Goal: Transaction & Acquisition: Purchase product/service

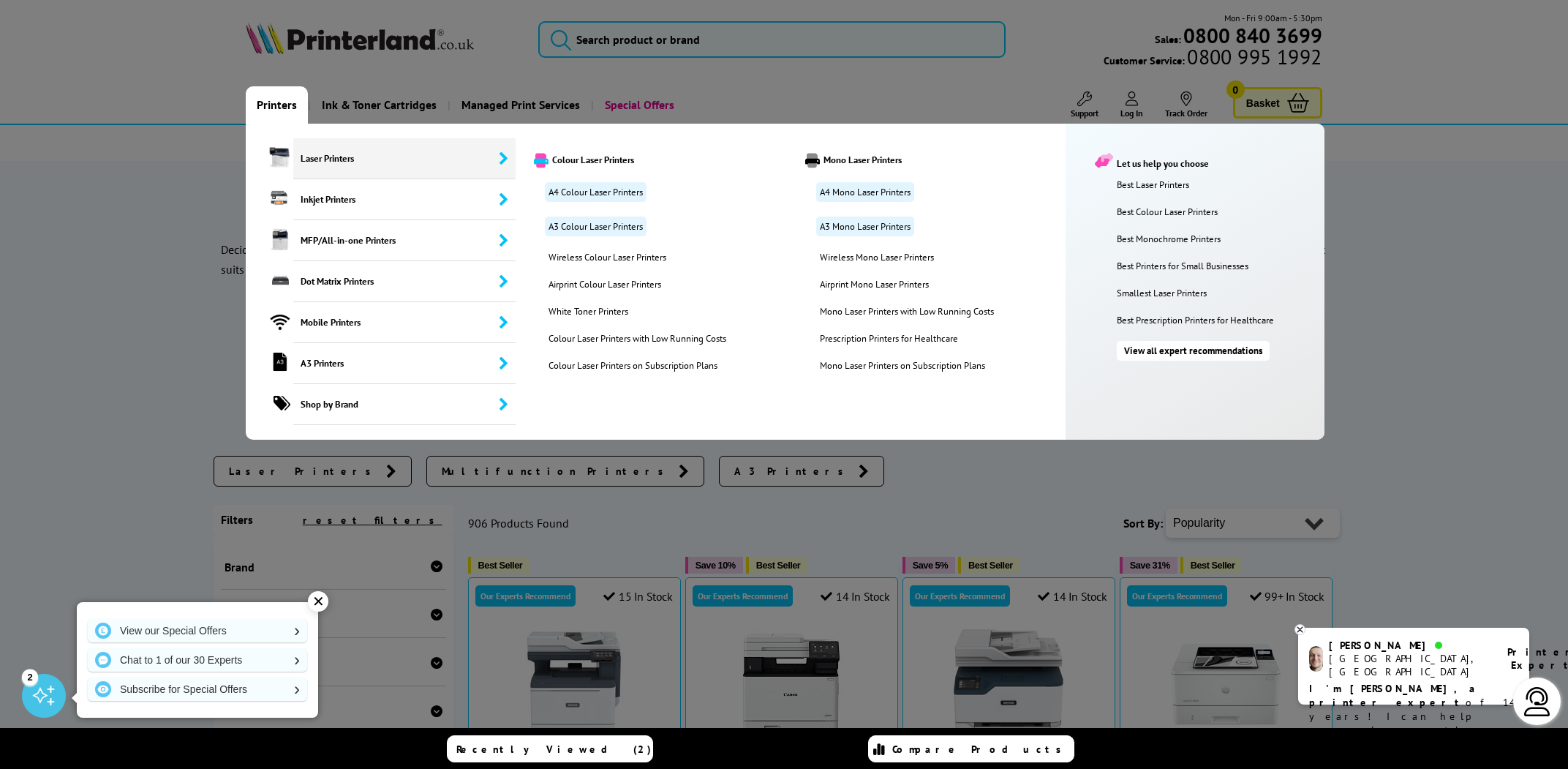
click at [463, 158] on span "Laser Printers" at bounding box center [404, 158] width 222 height 41
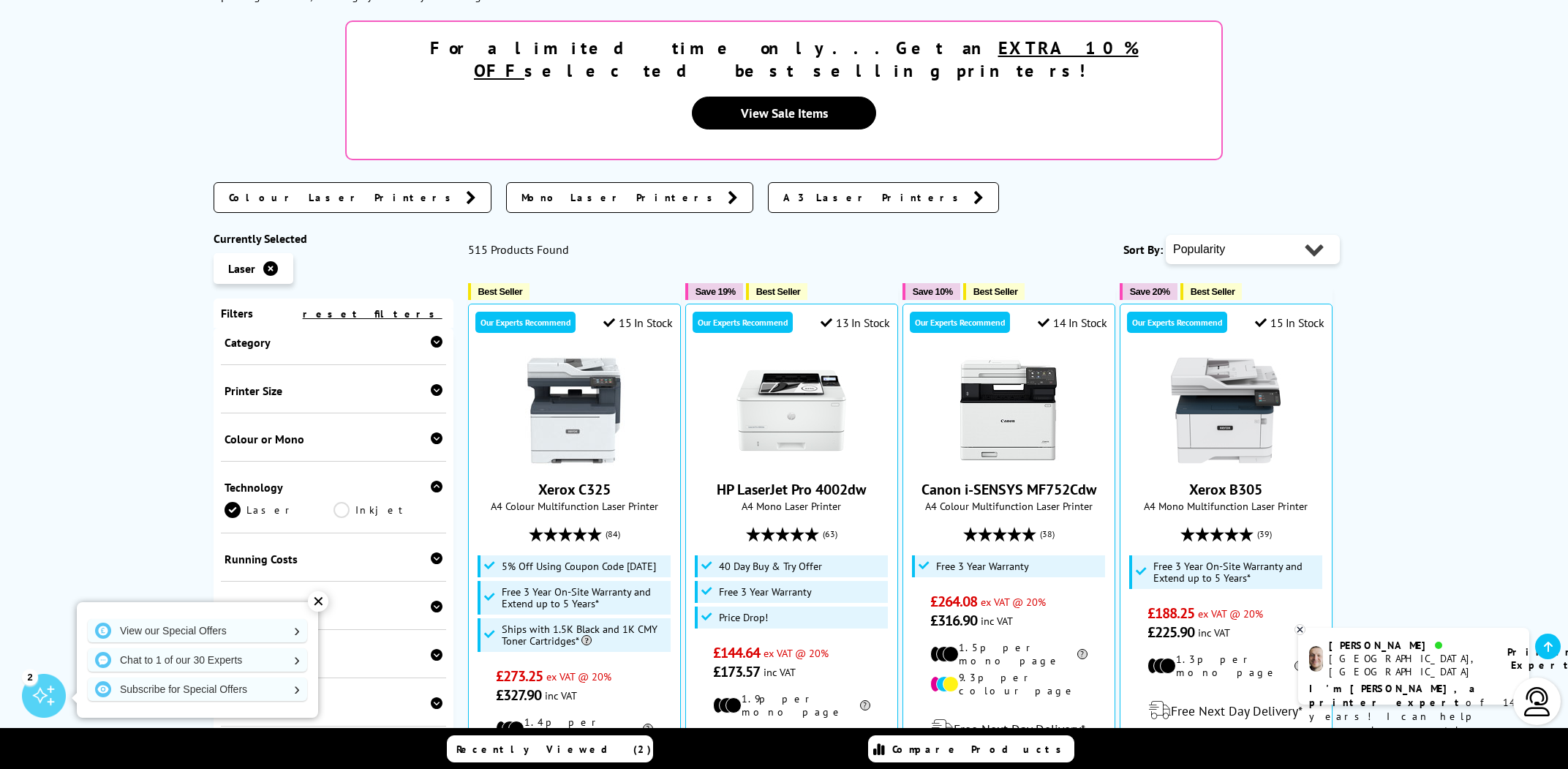
scroll to position [93, 0]
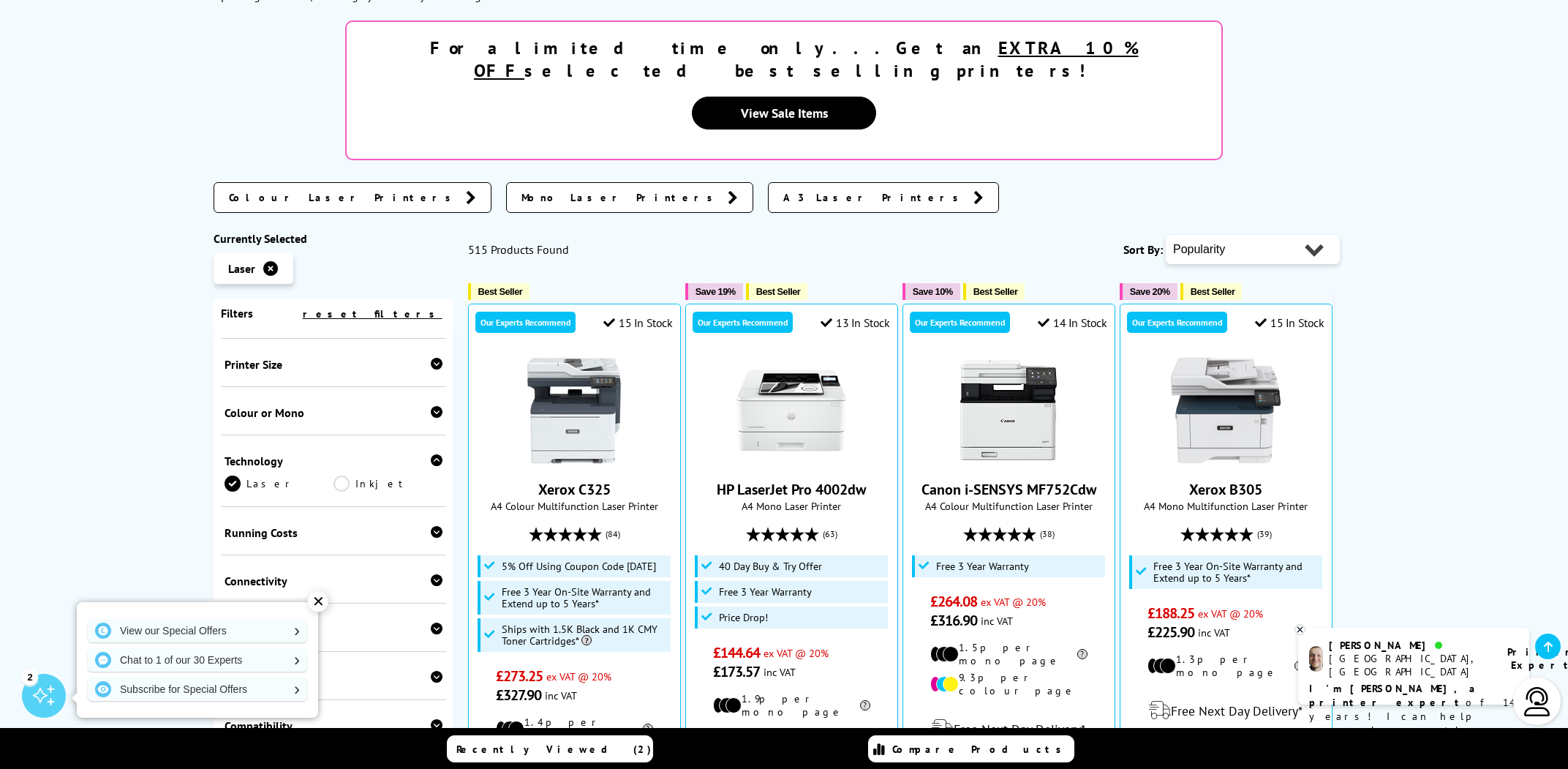
click at [352, 405] on div "Colour or Mono" at bounding box center [334, 412] width 218 height 15
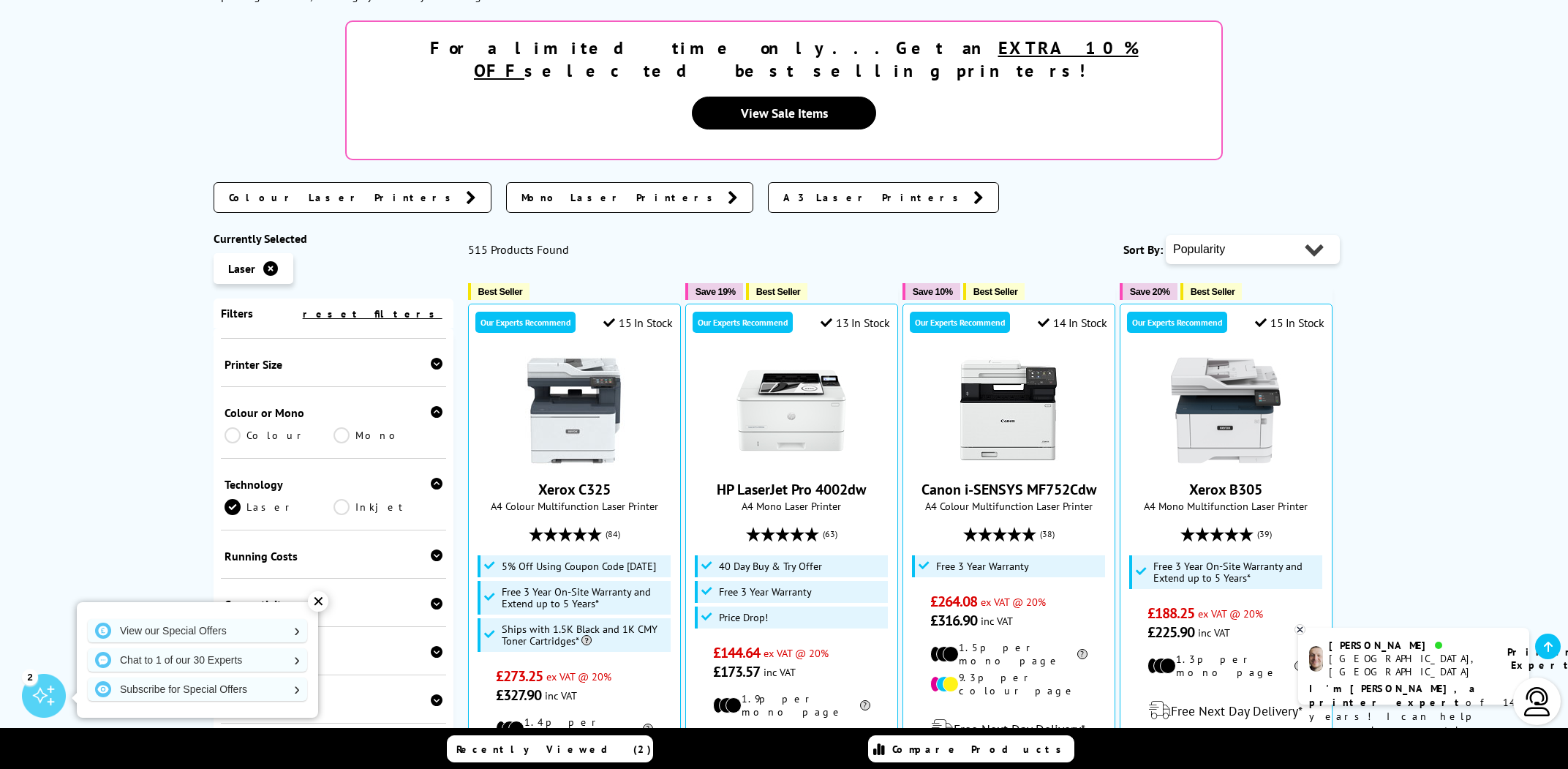
click at [270, 428] on link "Colour" at bounding box center [279, 435] width 109 height 16
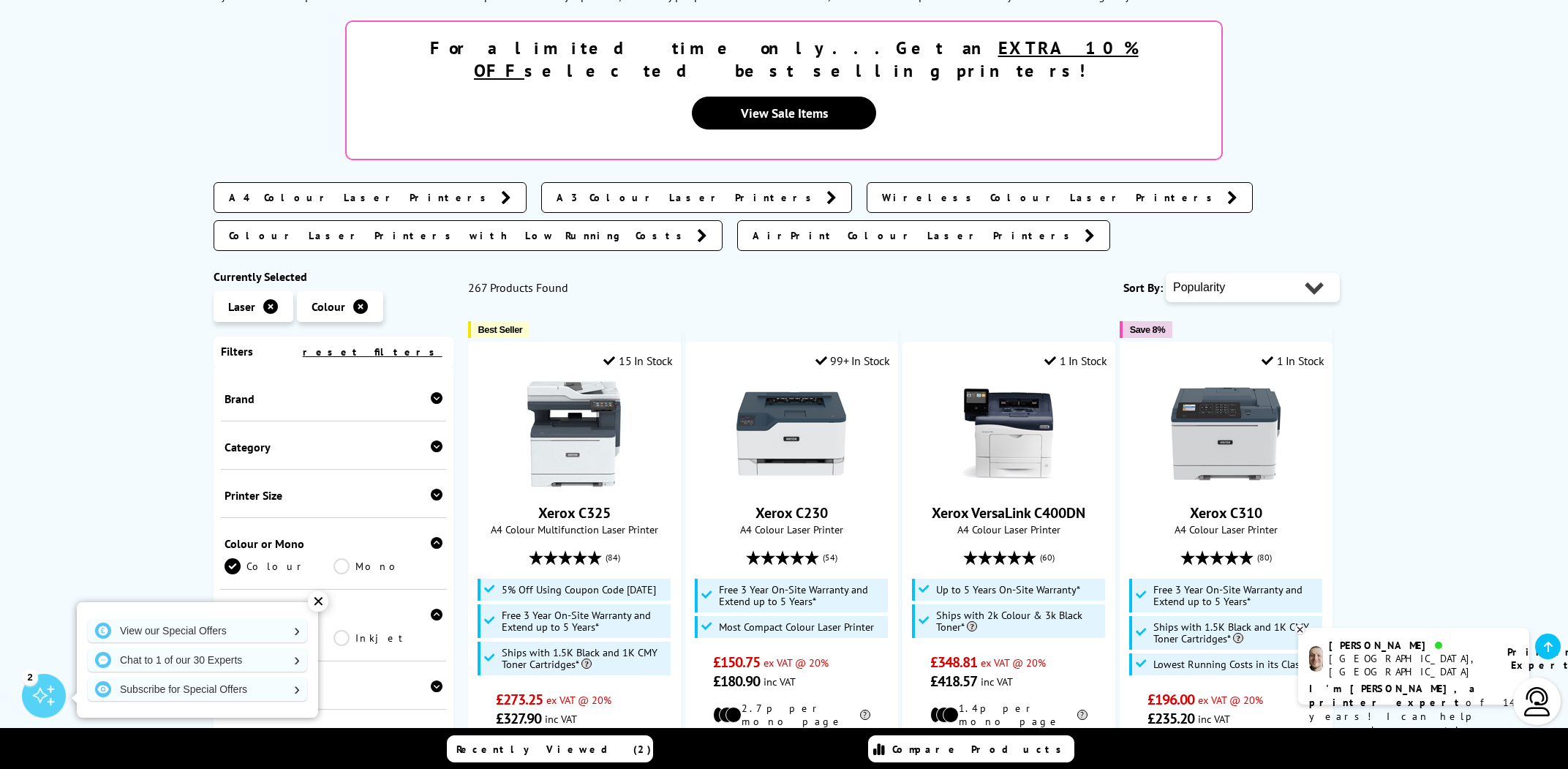
scroll to position [93, 0]
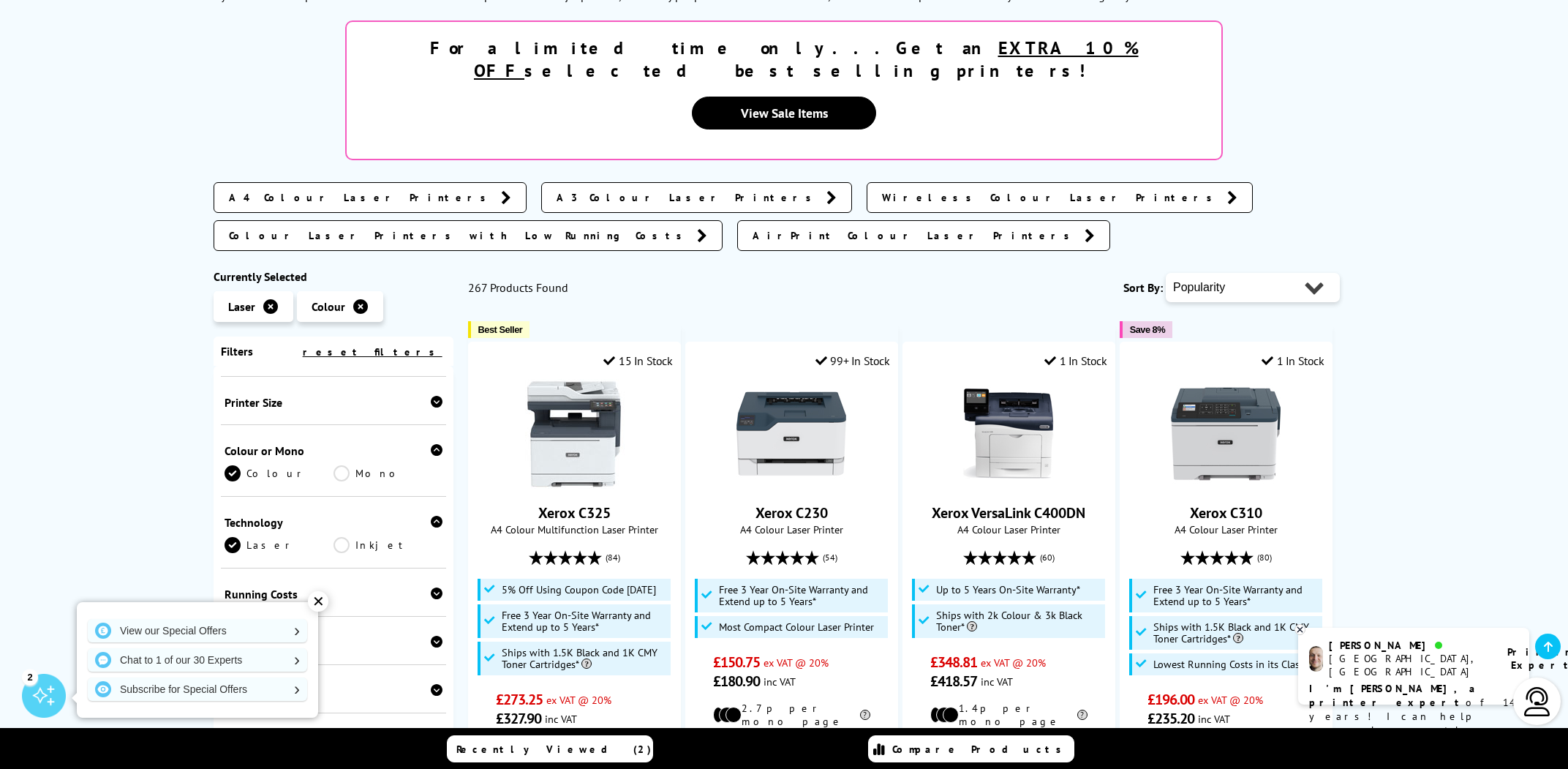
click at [314, 607] on div "✕" at bounding box center [318, 601] width 21 height 21
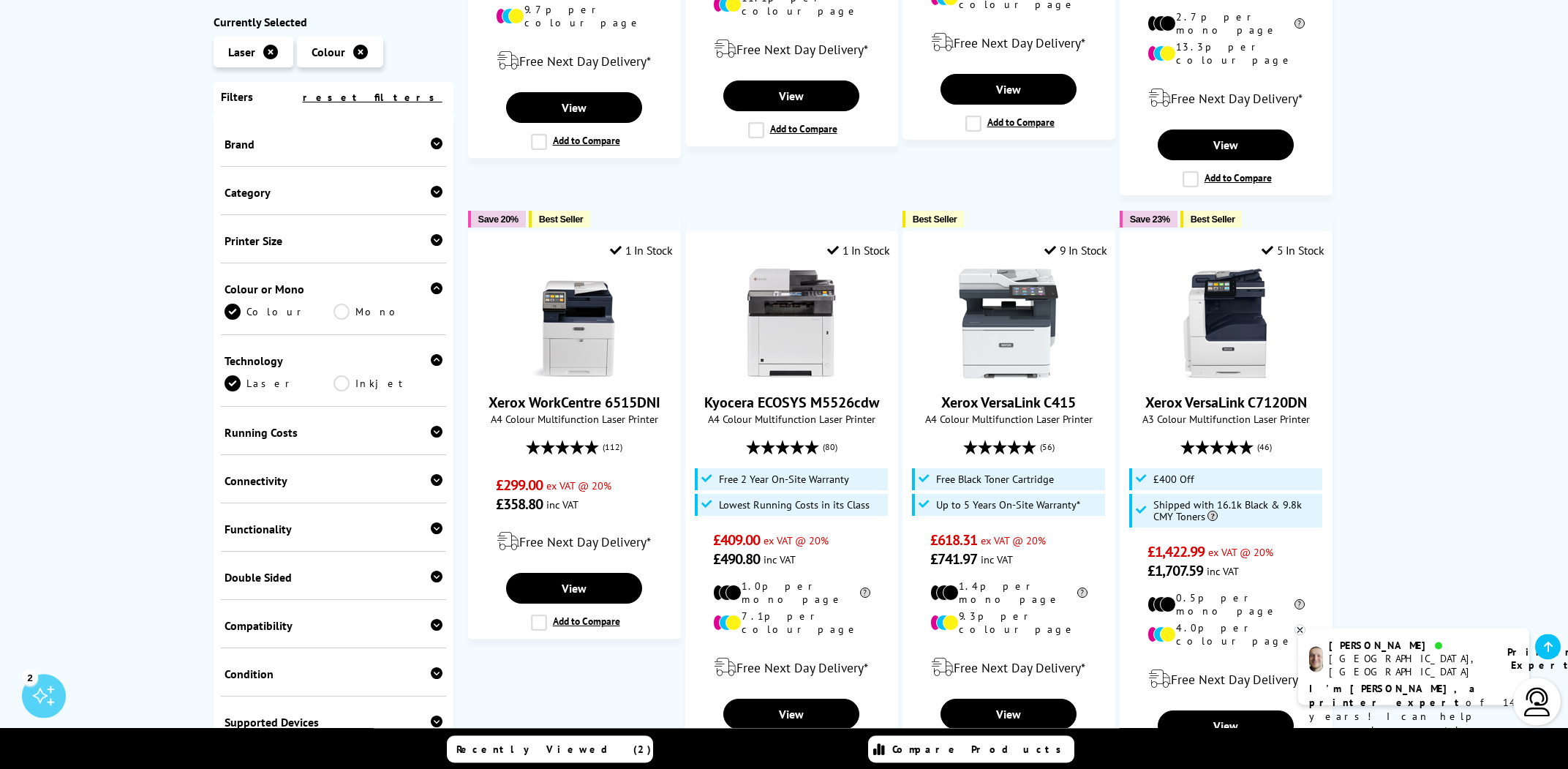
scroll to position [1490, 0]
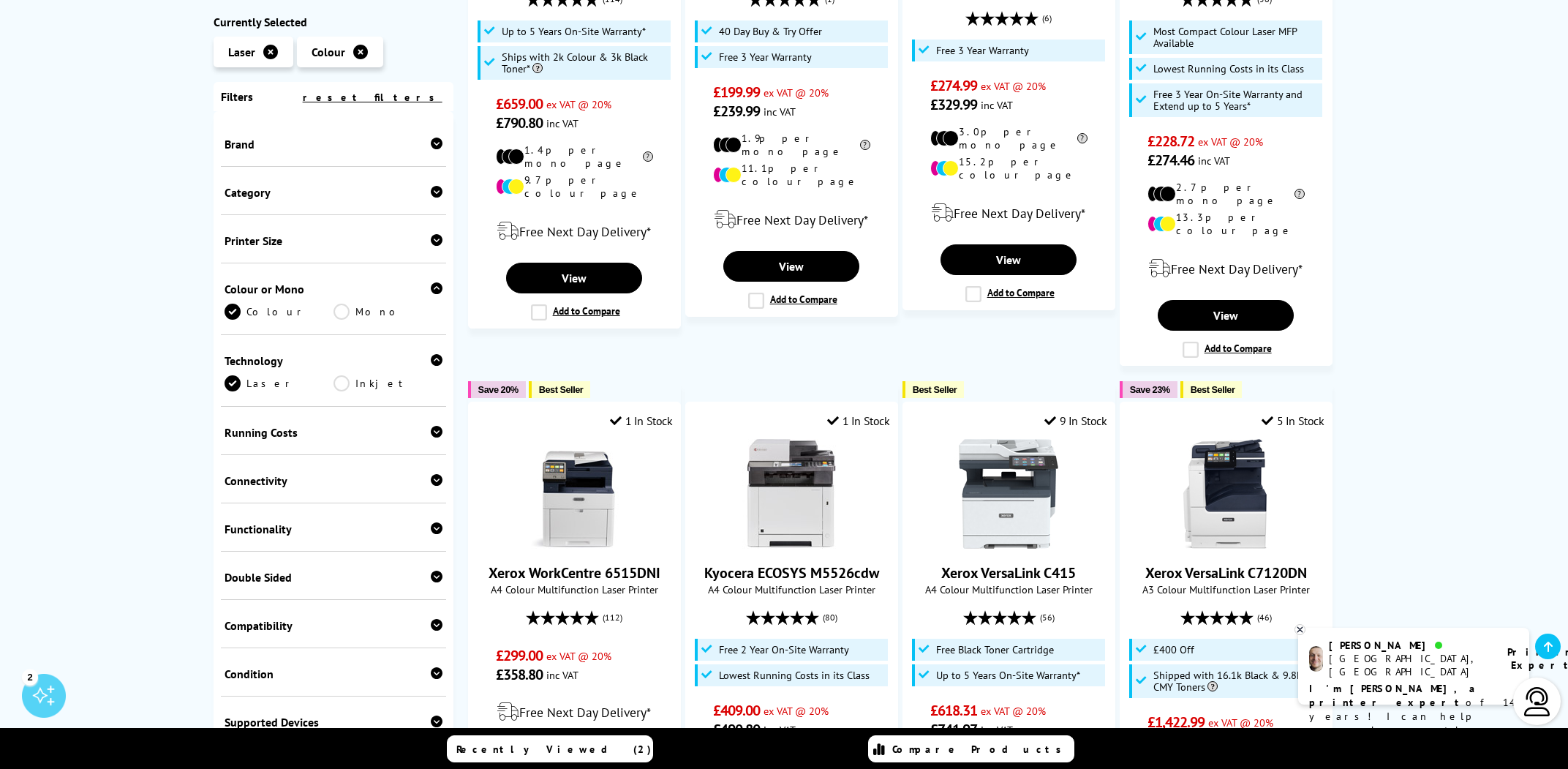
click at [296, 196] on div "Category" at bounding box center [334, 192] width 218 height 15
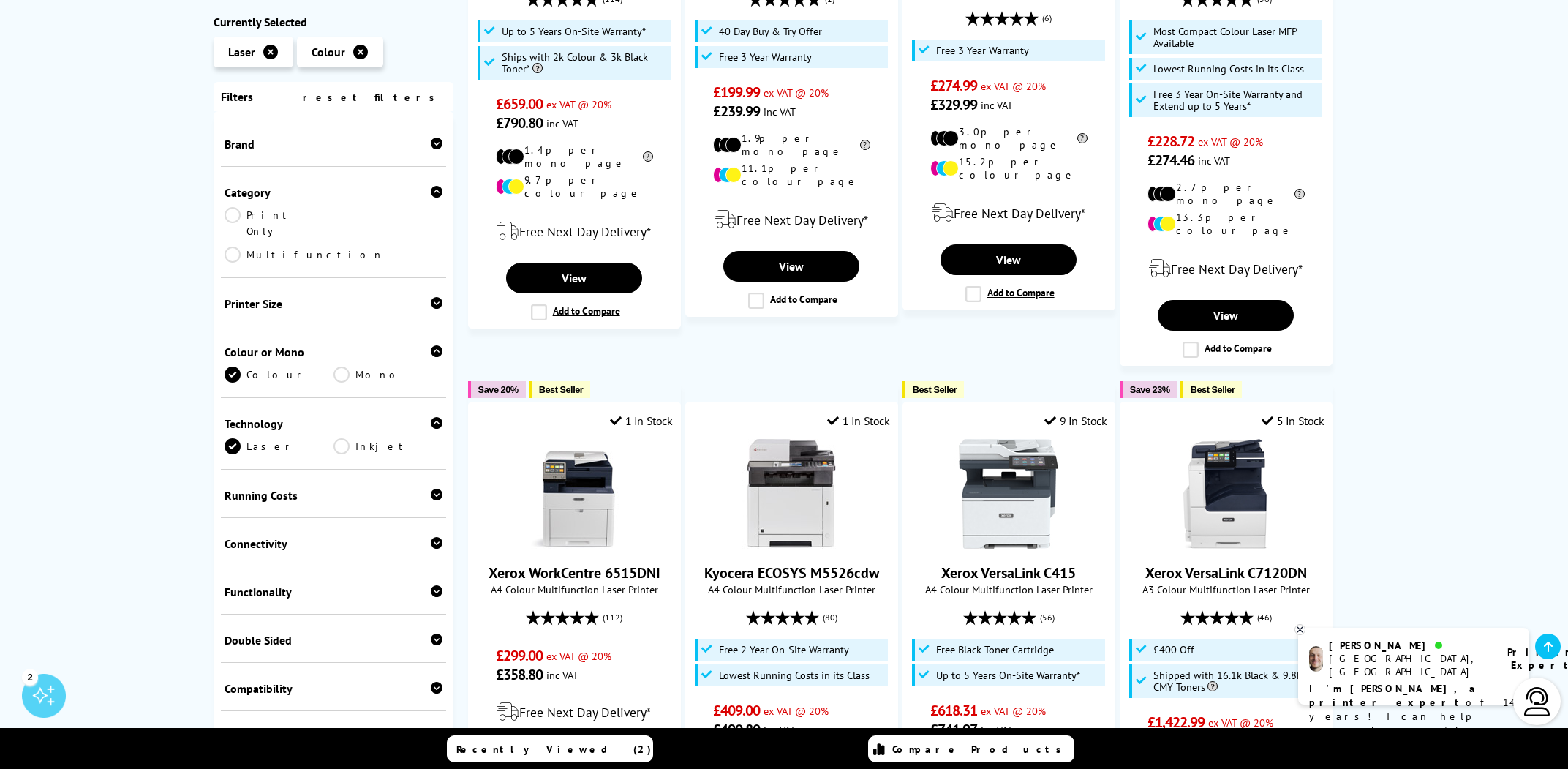
click at [344, 247] on link "Multifunction" at bounding box center [304, 255] width 159 height 16
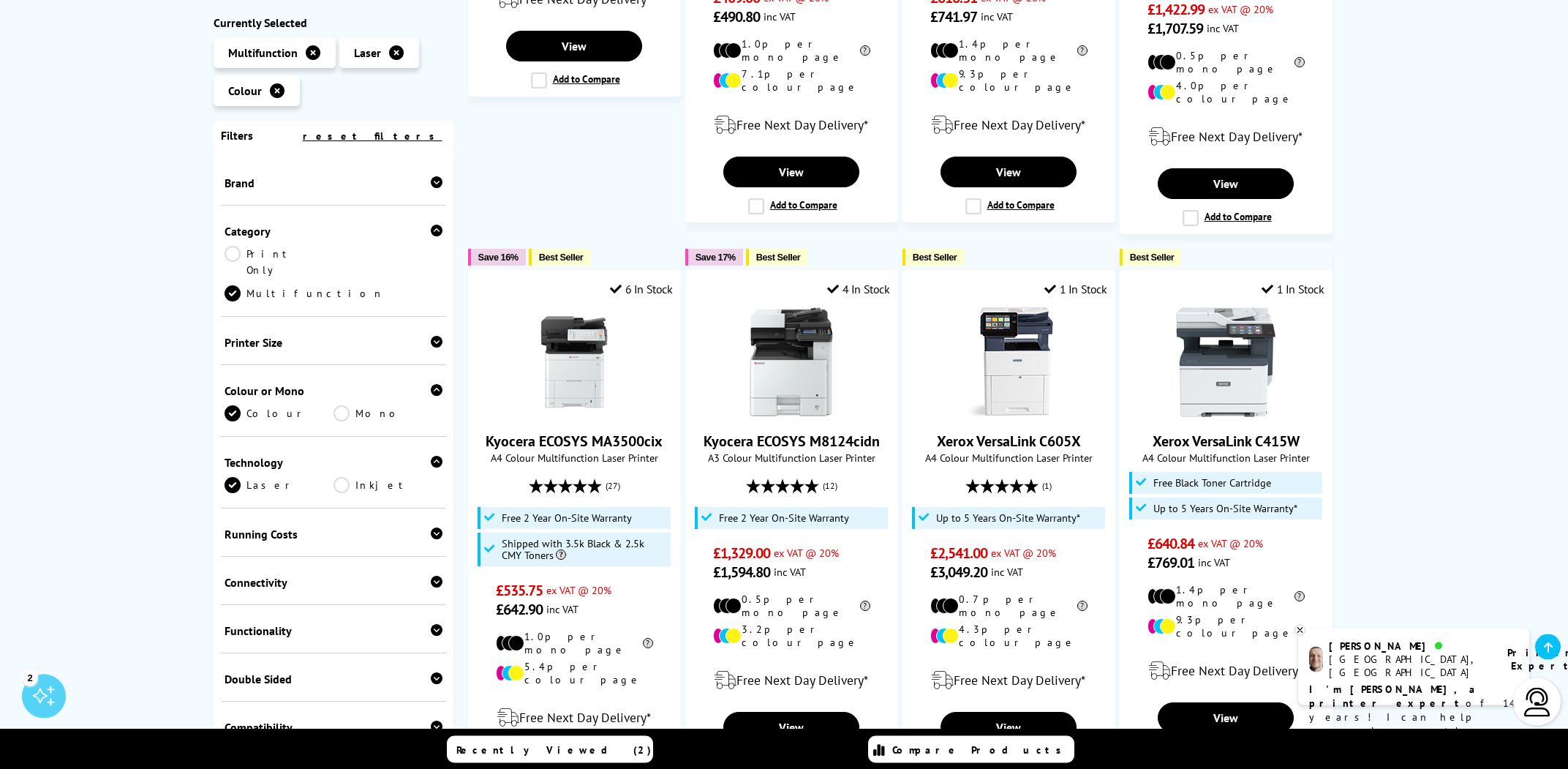
scroll to position [1097, 0]
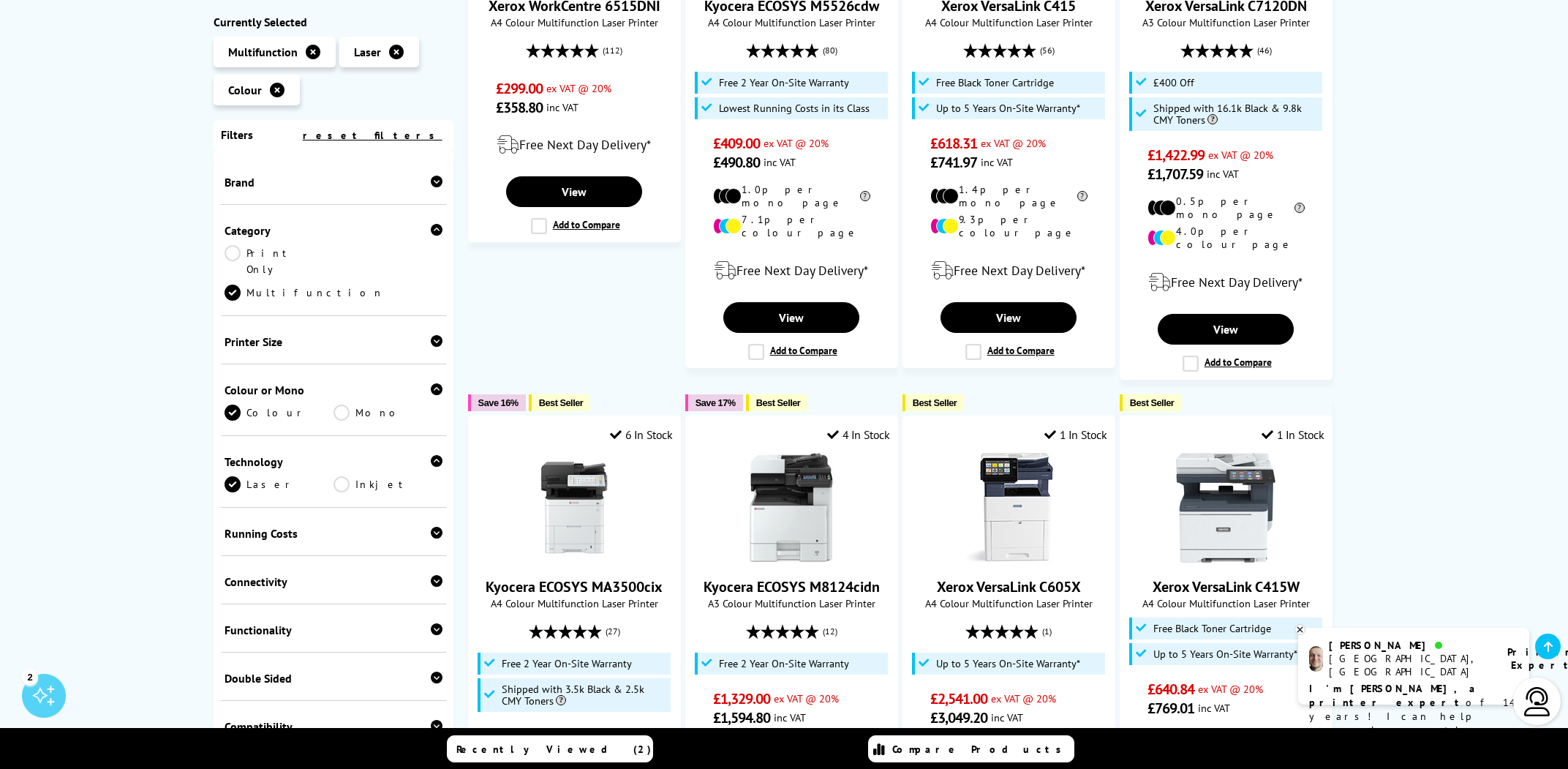
click at [261, 196] on div "Brand" at bounding box center [333, 181] width 225 height 48
click at [247, 185] on div "Brand" at bounding box center [334, 181] width 218 height 15
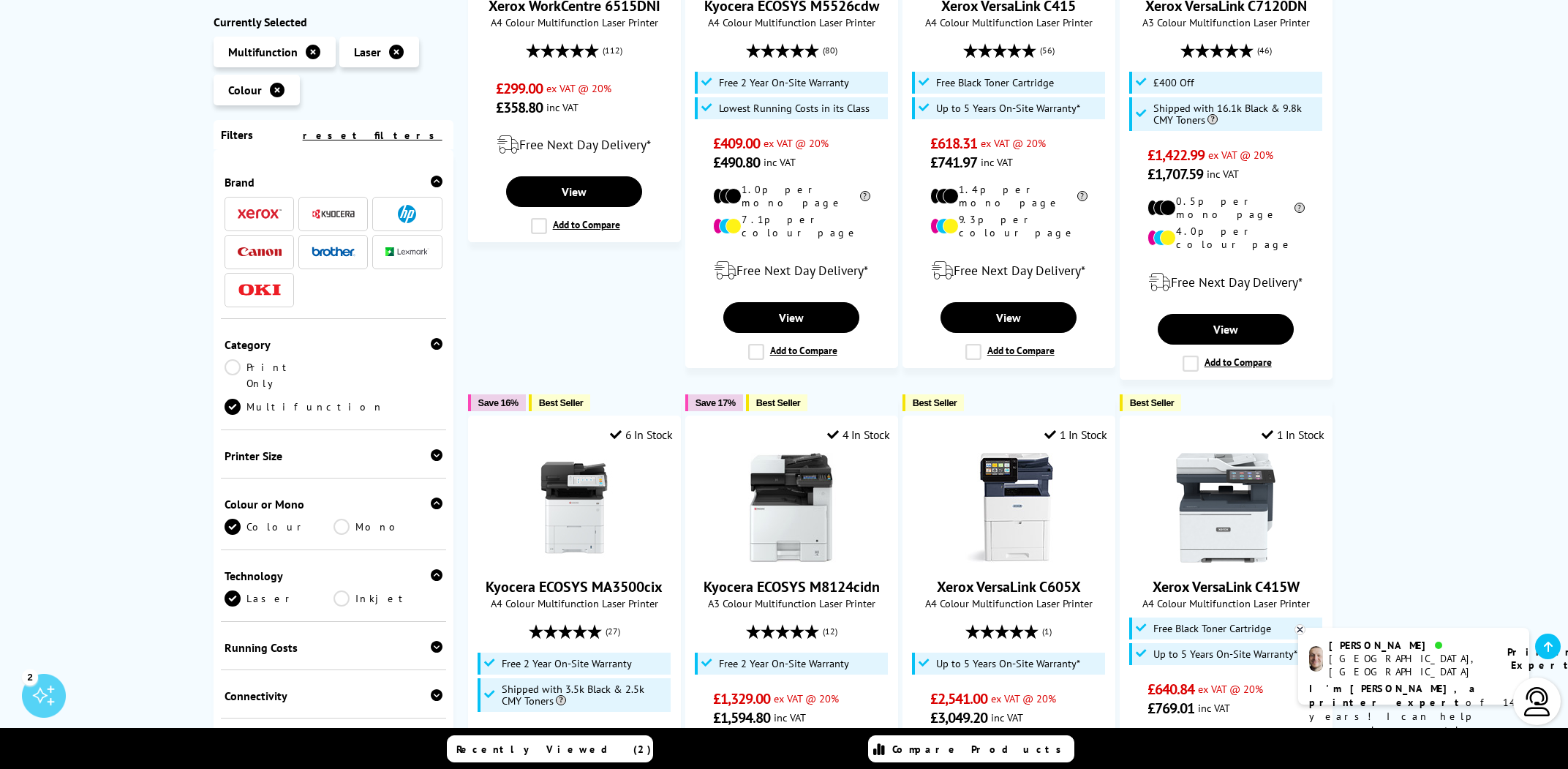
click at [268, 249] on span at bounding box center [259, 252] width 44 height 18
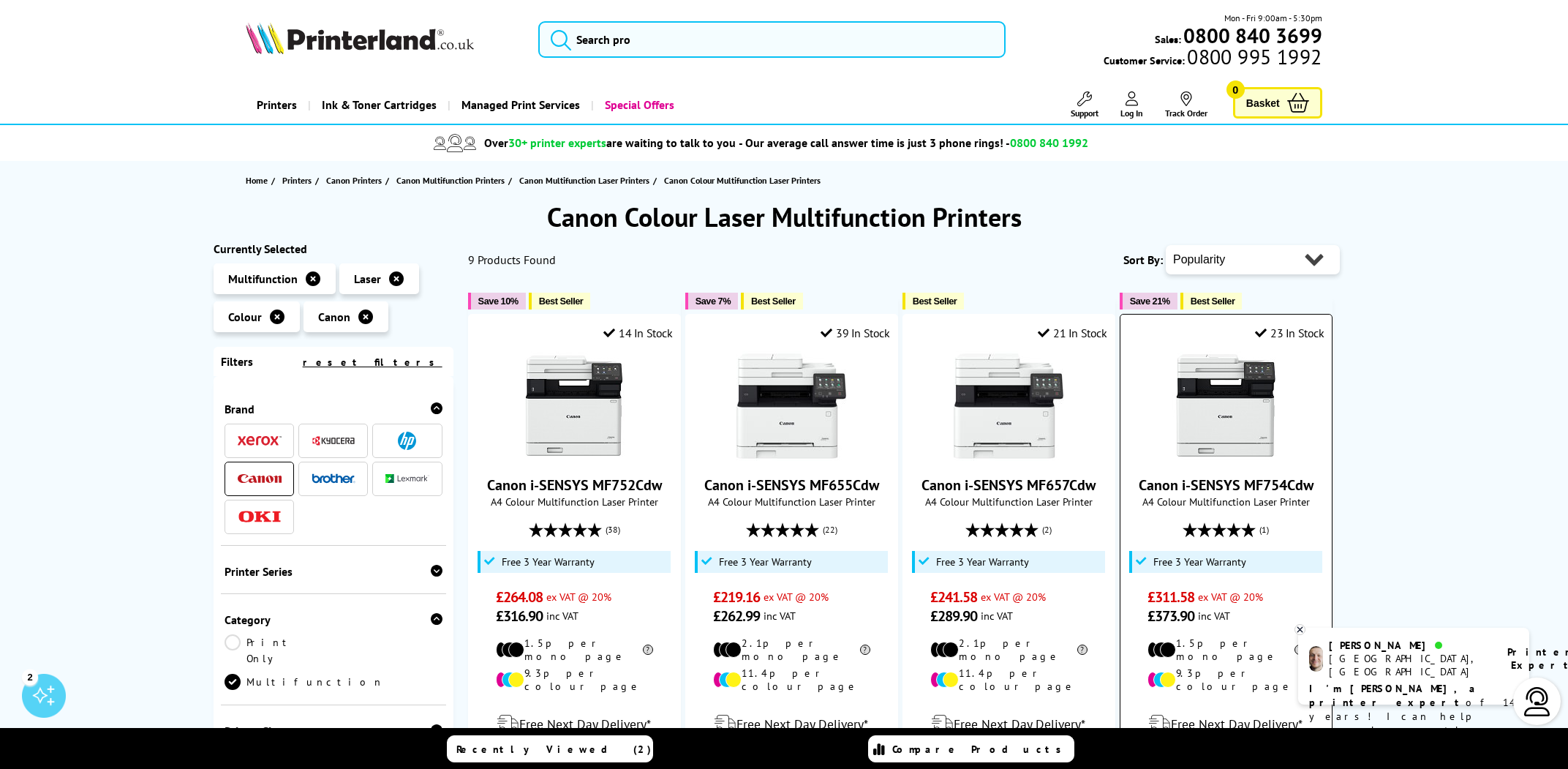
click at [1262, 411] on img at bounding box center [1225, 406] width 110 height 110
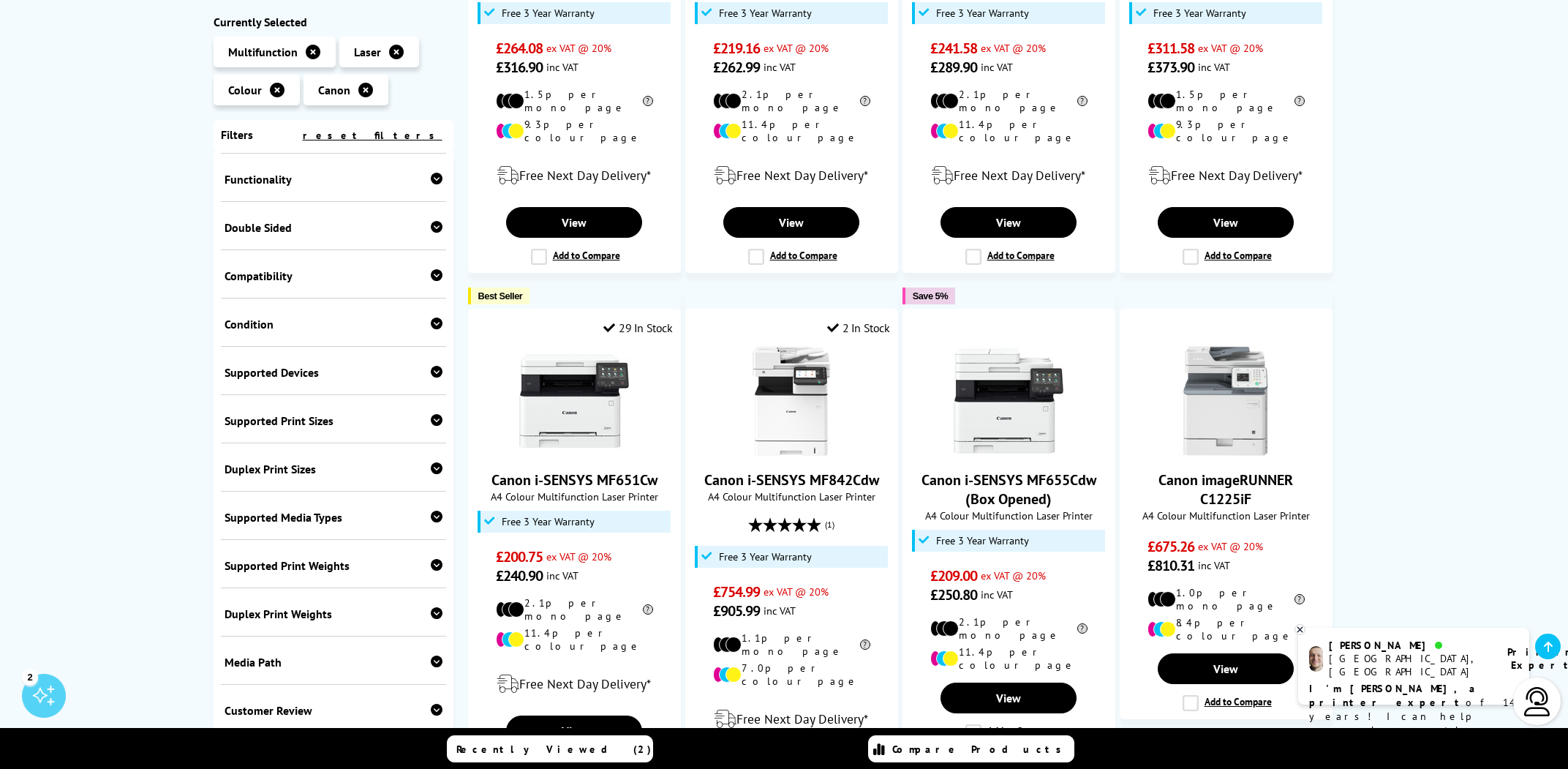
scroll to position [631, 0]
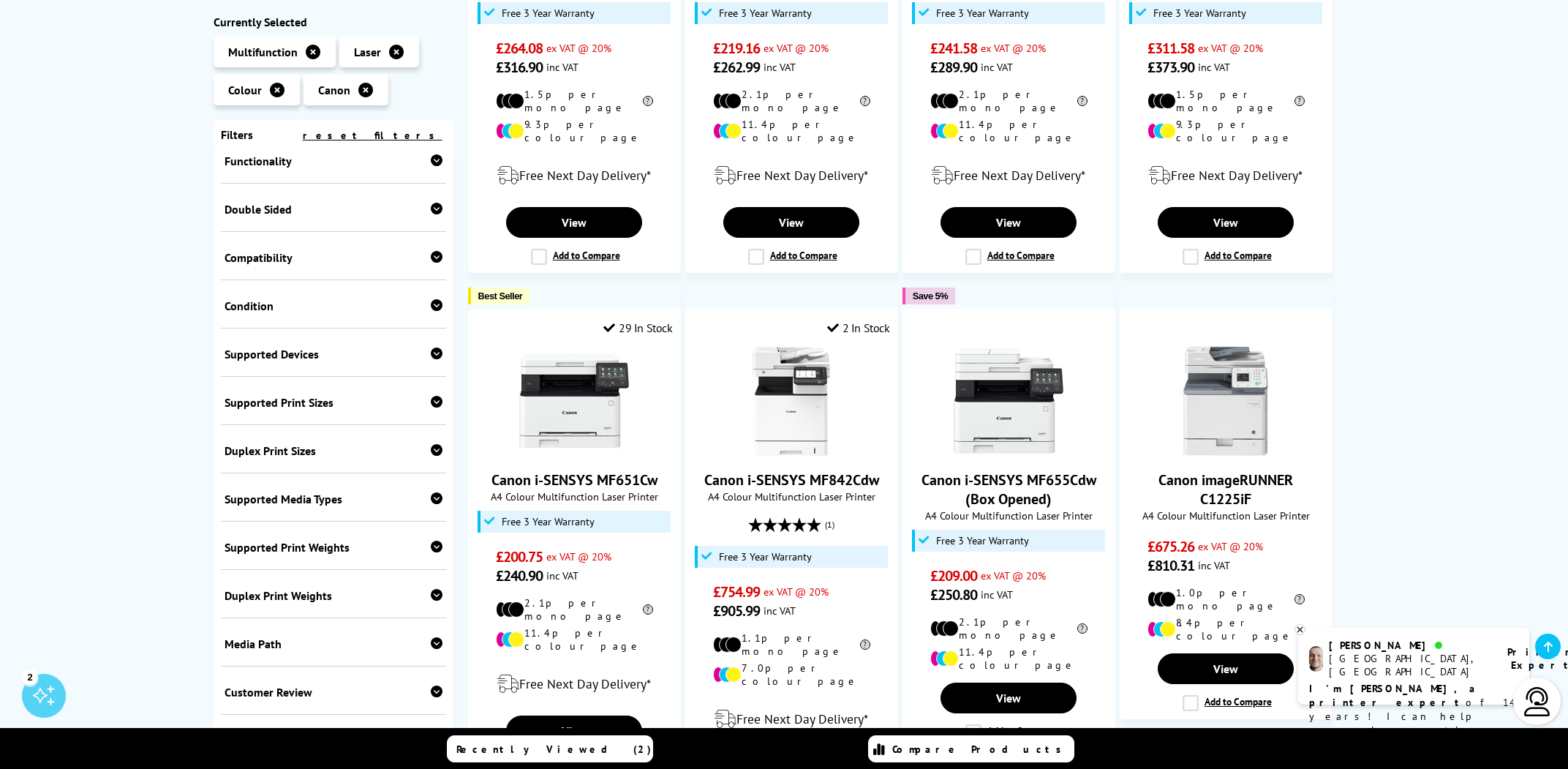
click at [294, 444] on div "Duplex Print Sizes" at bounding box center [334, 451] width 218 height 15
click at [238, 465] on link "A3" at bounding box center [279, 473] width 109 height 16
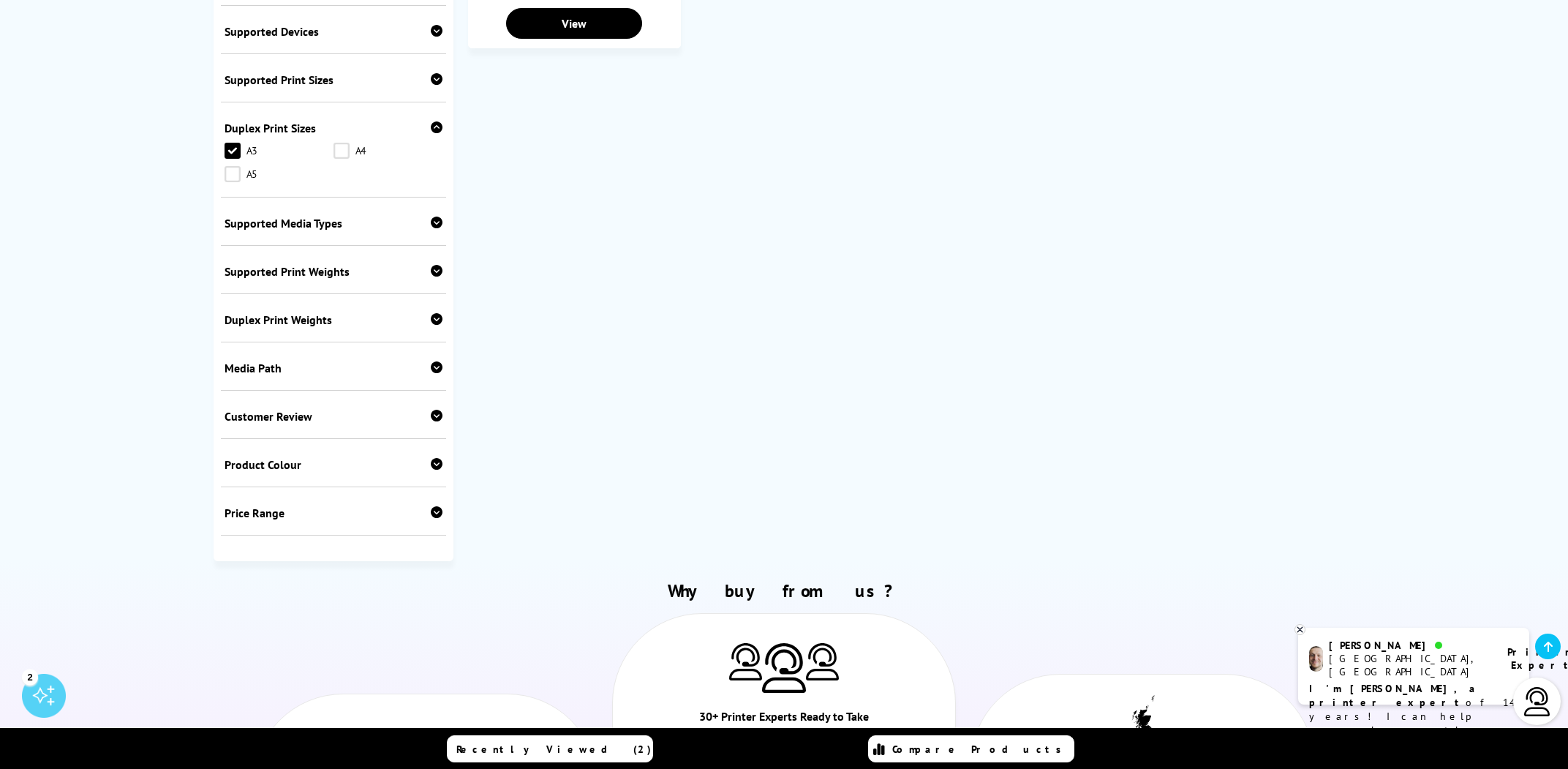
scroll to position [451, 0]
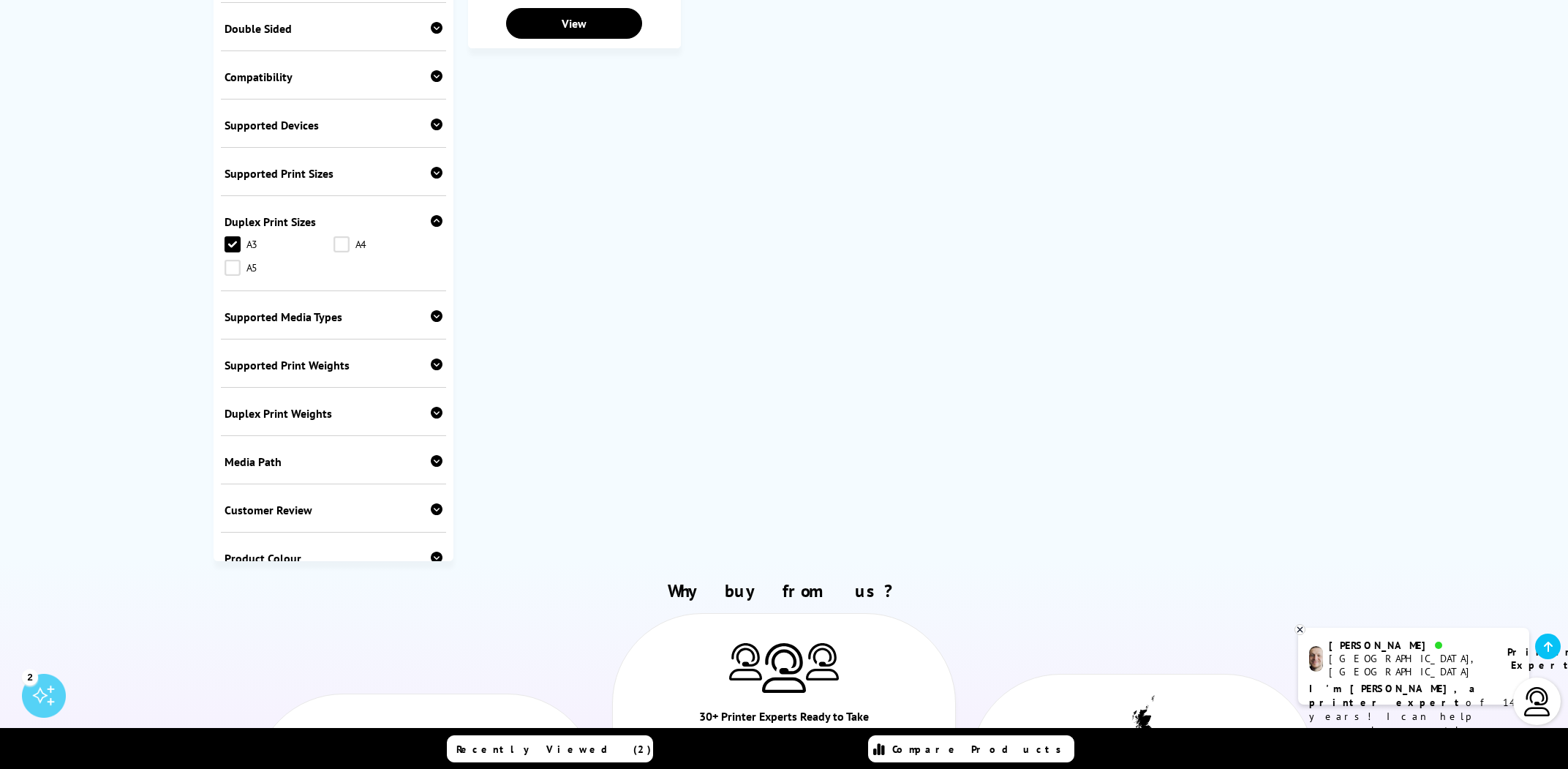
click at [307, 181] on div "Supported Print Sizes" at bounding box center [334, 173] width 218 height 15
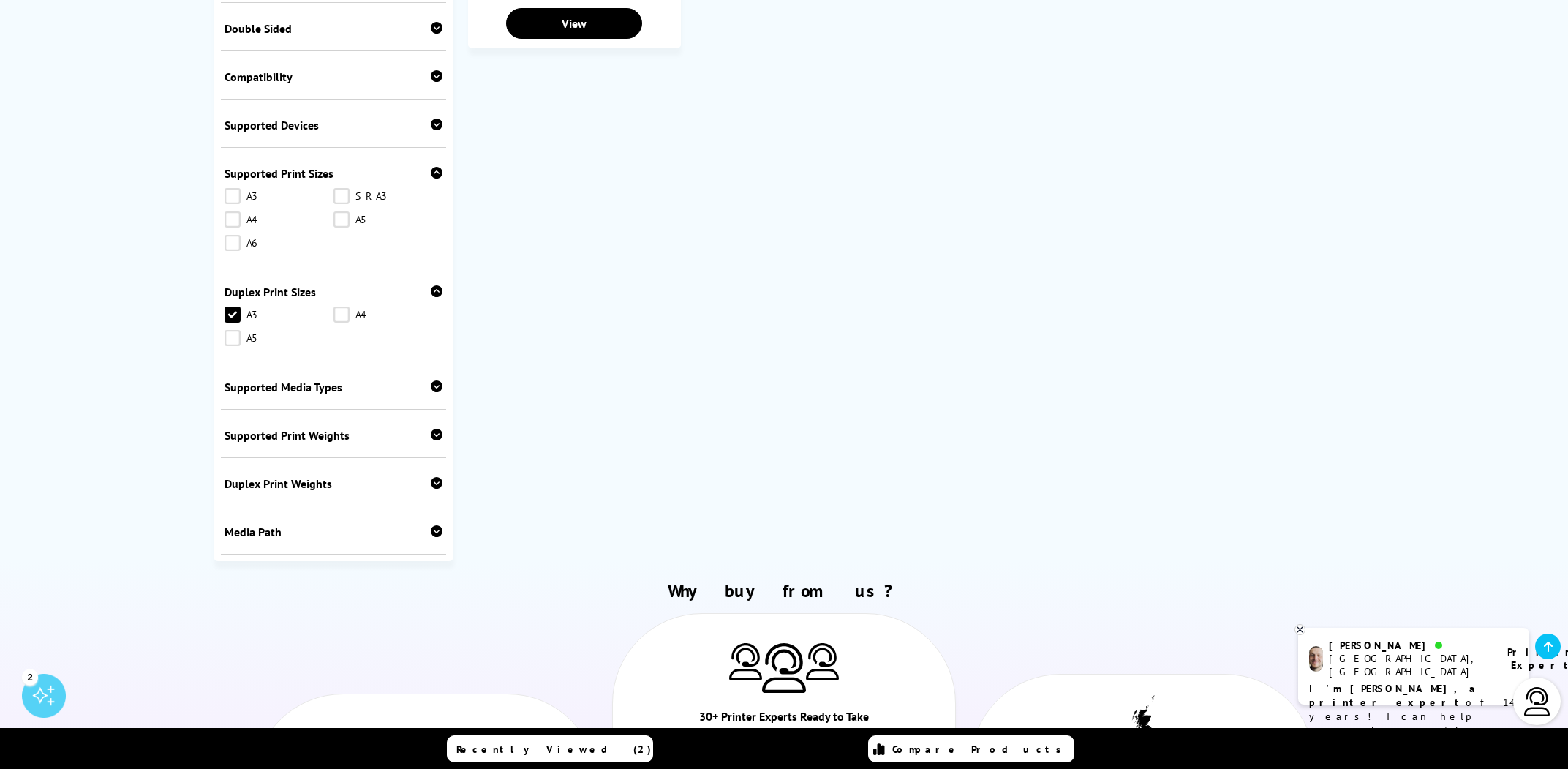
click at [237, 204] on link "A3" at bounding box center [279, 196] width 109 height 16
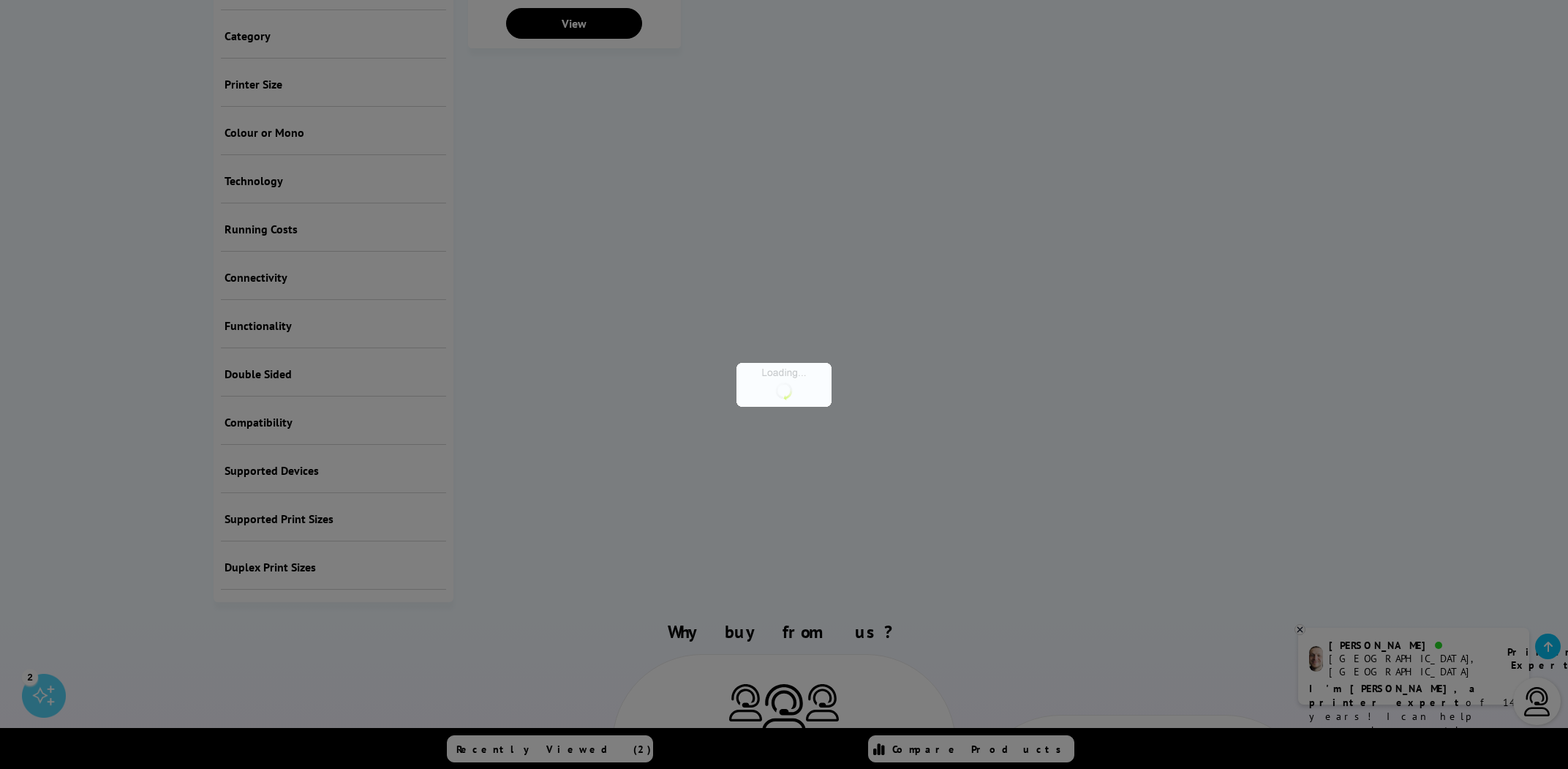
scroll to position [544, 0]
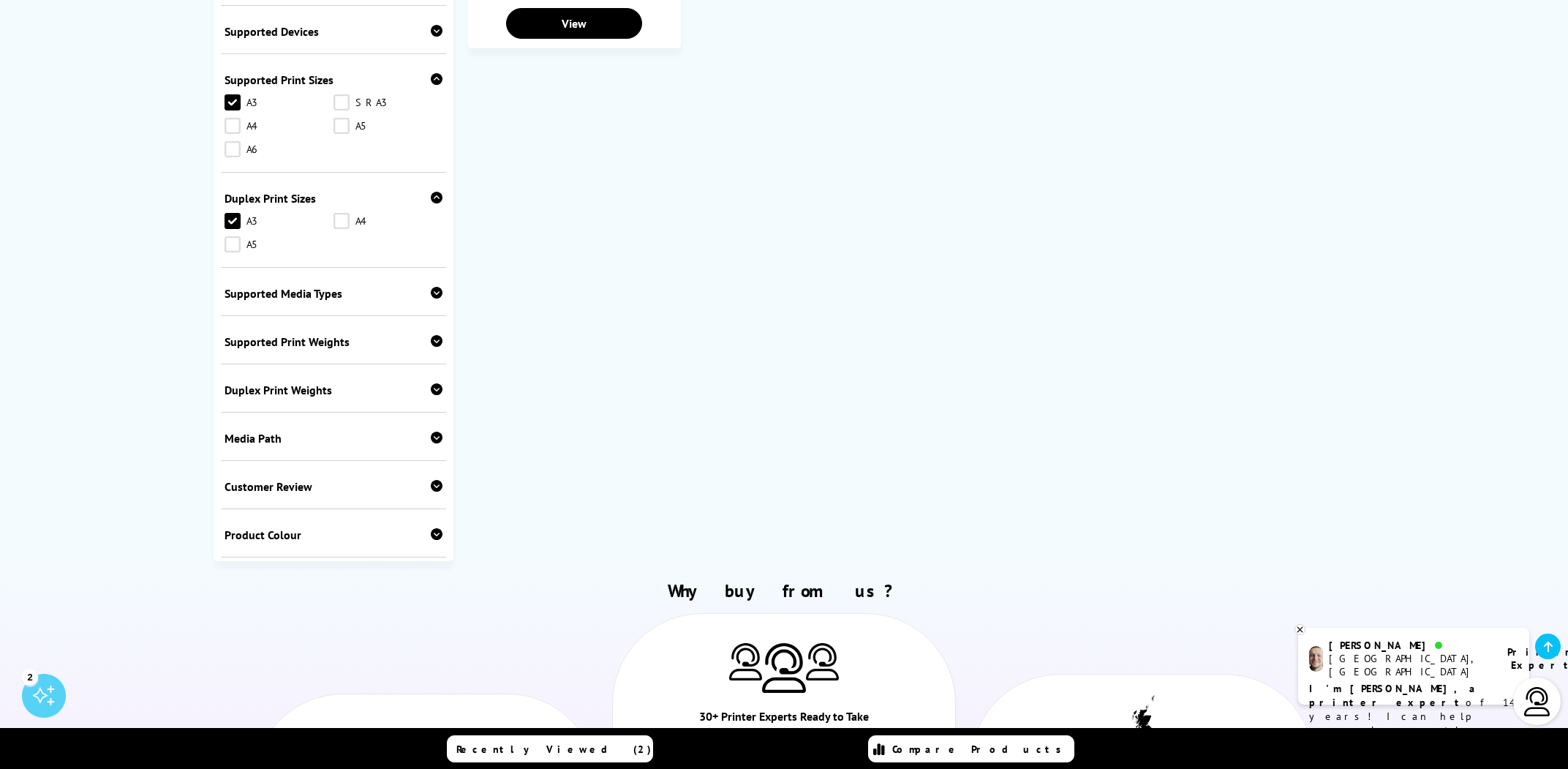
click at [231, 229] on link "A3" at bounding box center [279, 221] width 109 height 16
